Goal: Download file/media

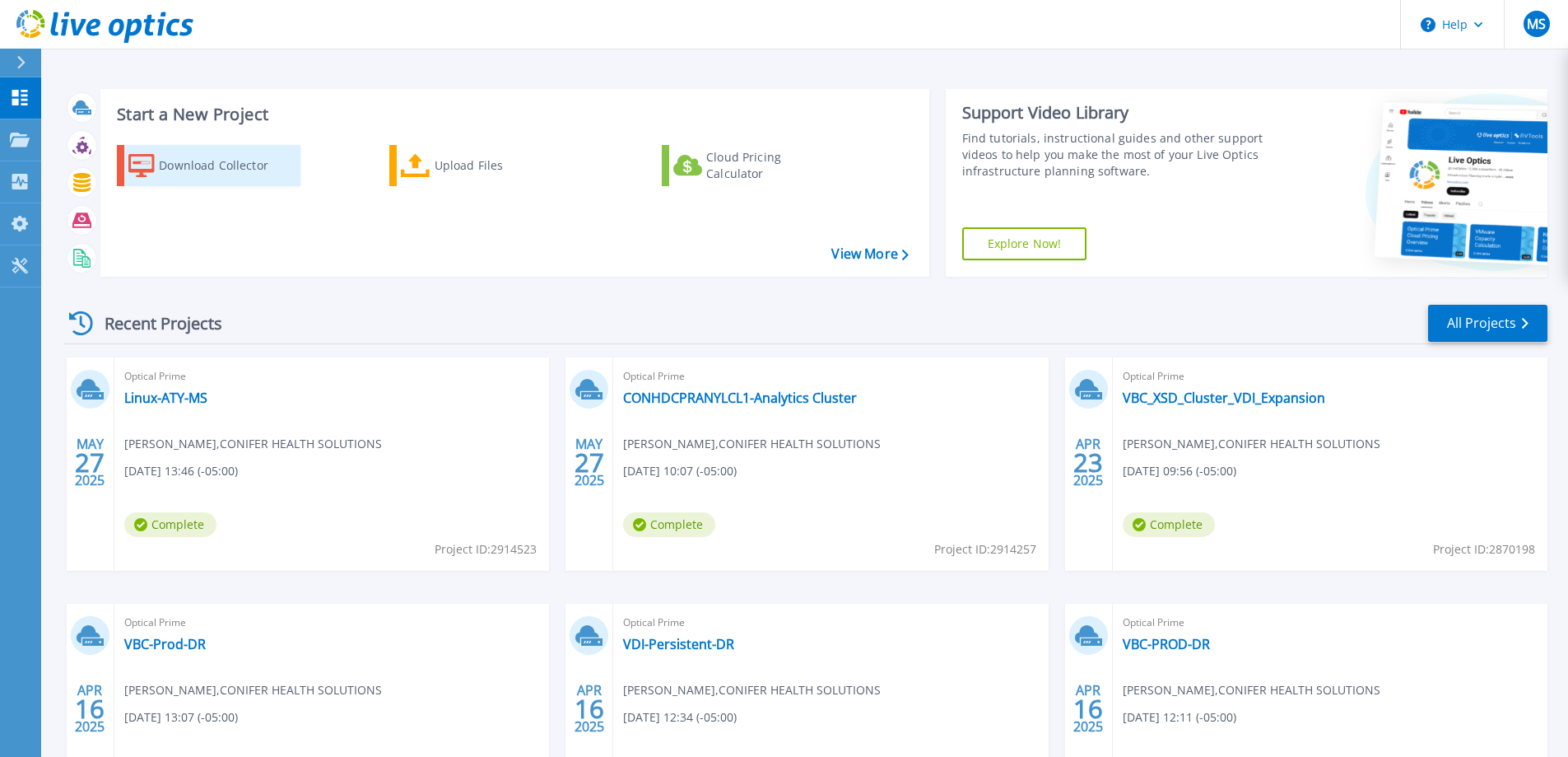
click at [199, 156] on div "Download Collector" at bounding box center [225, 166] width 132 height 33
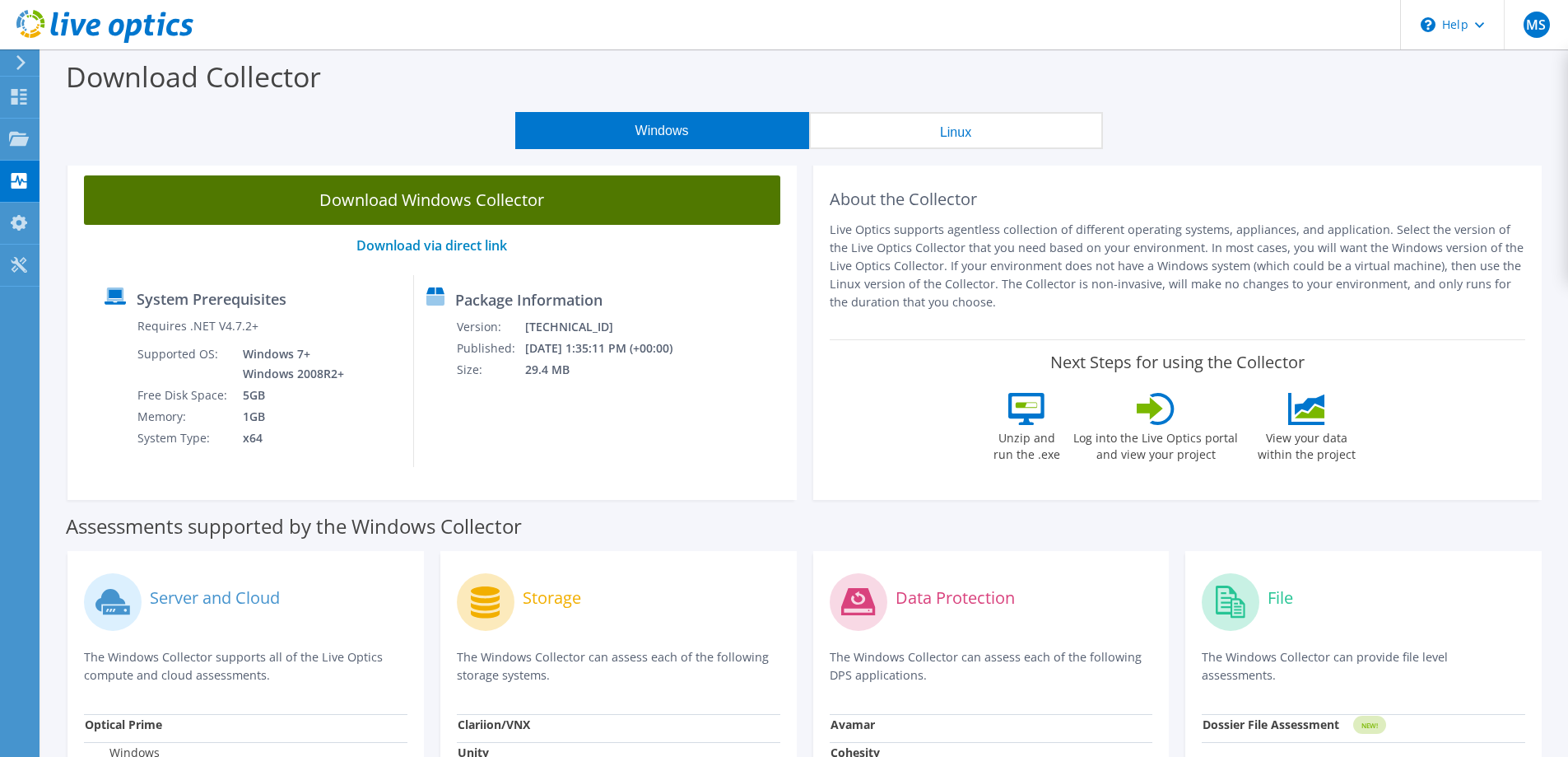
click at [401, 187] on link "Download Windows Collector" at bounding box center [432, 200] width 696 height 50
